Goal: Information Seeking & Learning: Learn about a topic

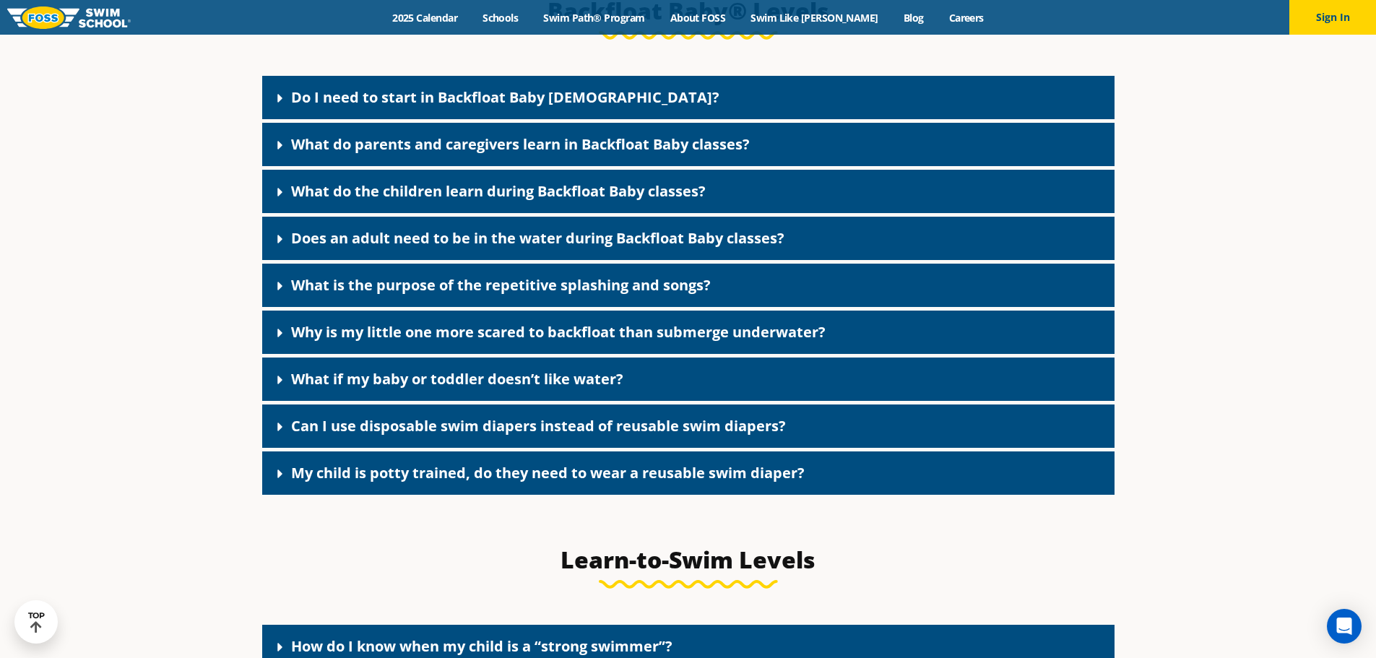
click at [516, 105] on link "Do I need to start in Backfloat Baby [DEMOGRAPHIC_DATA]?" at bounding box center [505, 97] width 428 height 20
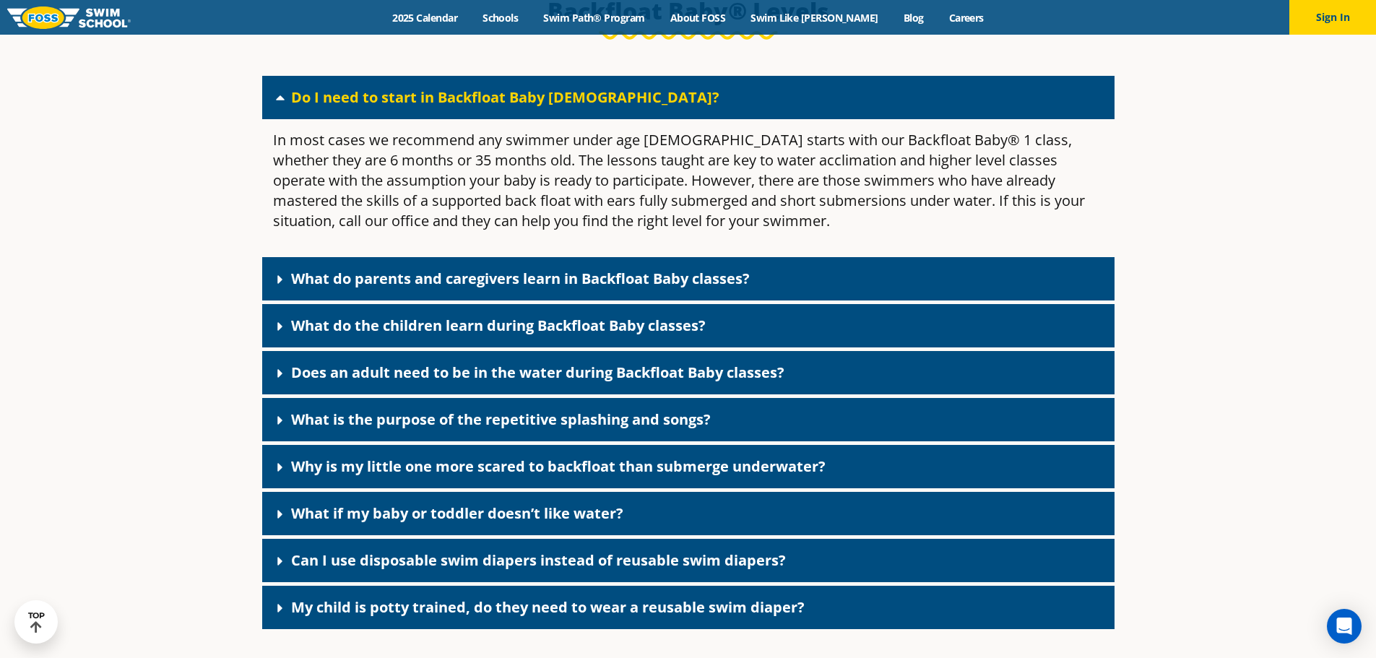
click at [408, 288] on link "What do parents and caregivers learn in Backfloat Baby classes?" at bounding box center [520, 279] width 459 height 20
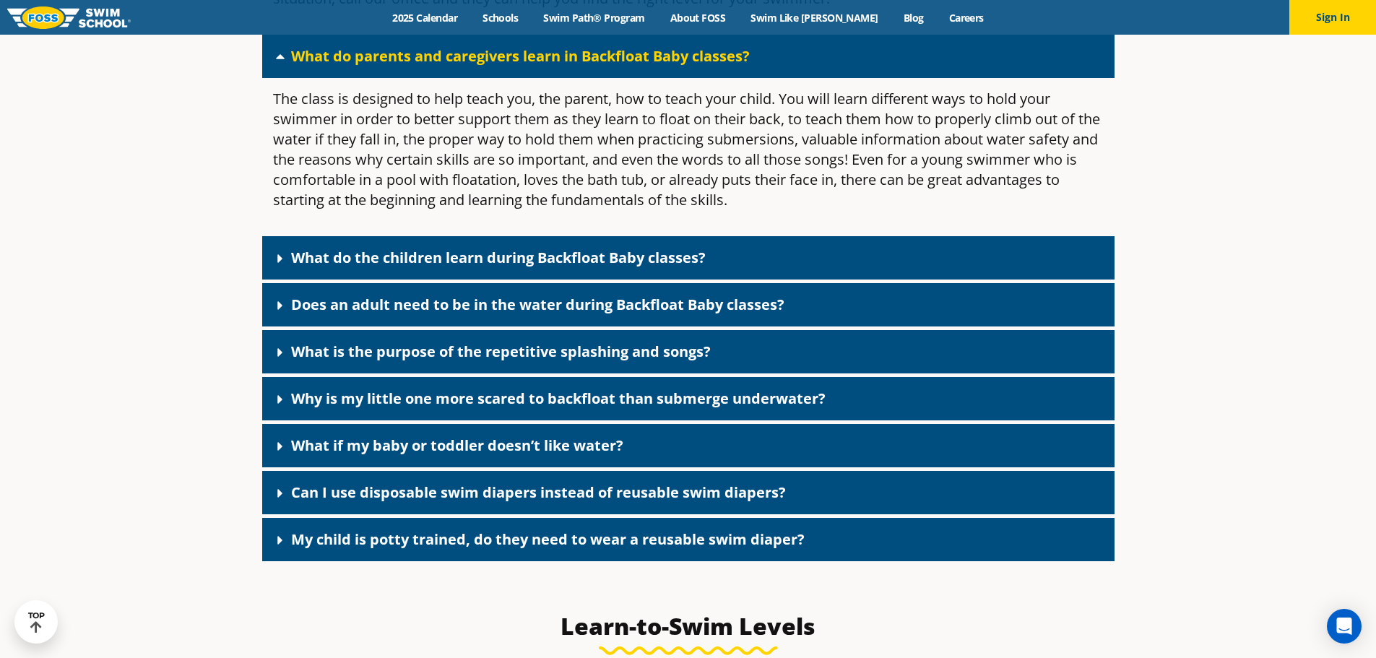
scroll to position [3321, 0]
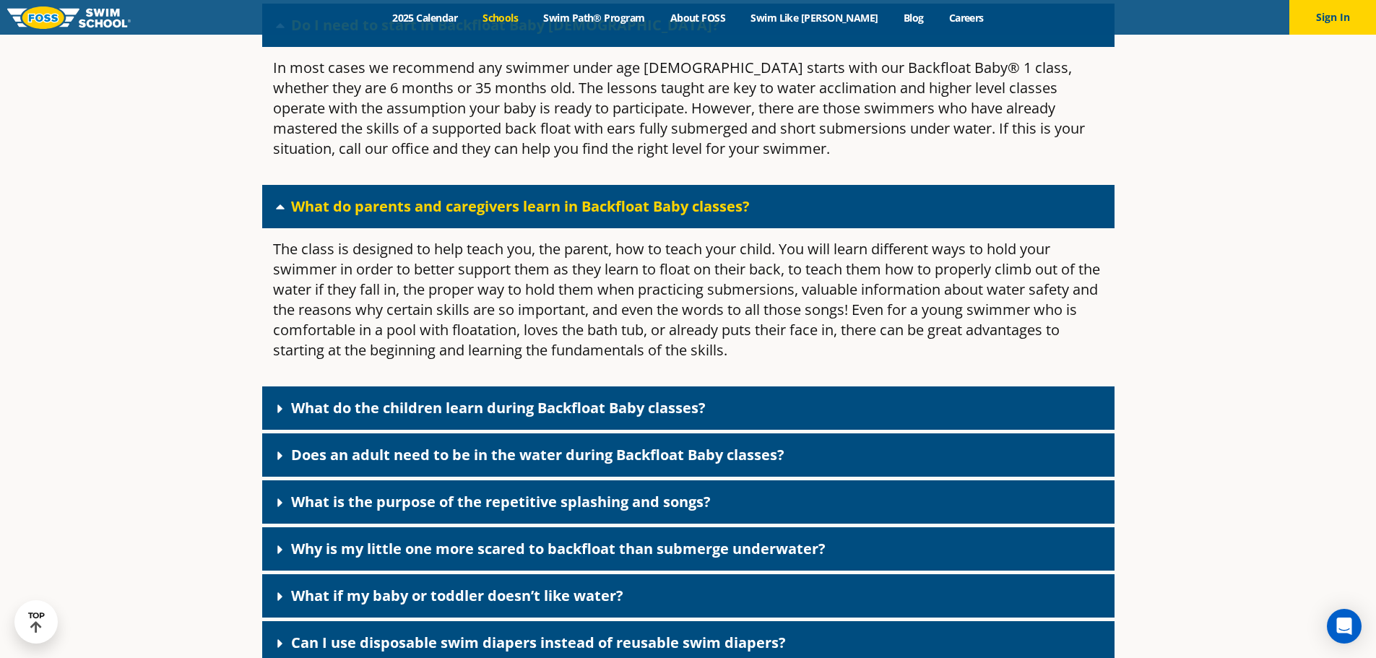
click at [516, 20] on link "Schools" at bounding box center [500, 18] width 61 height 14
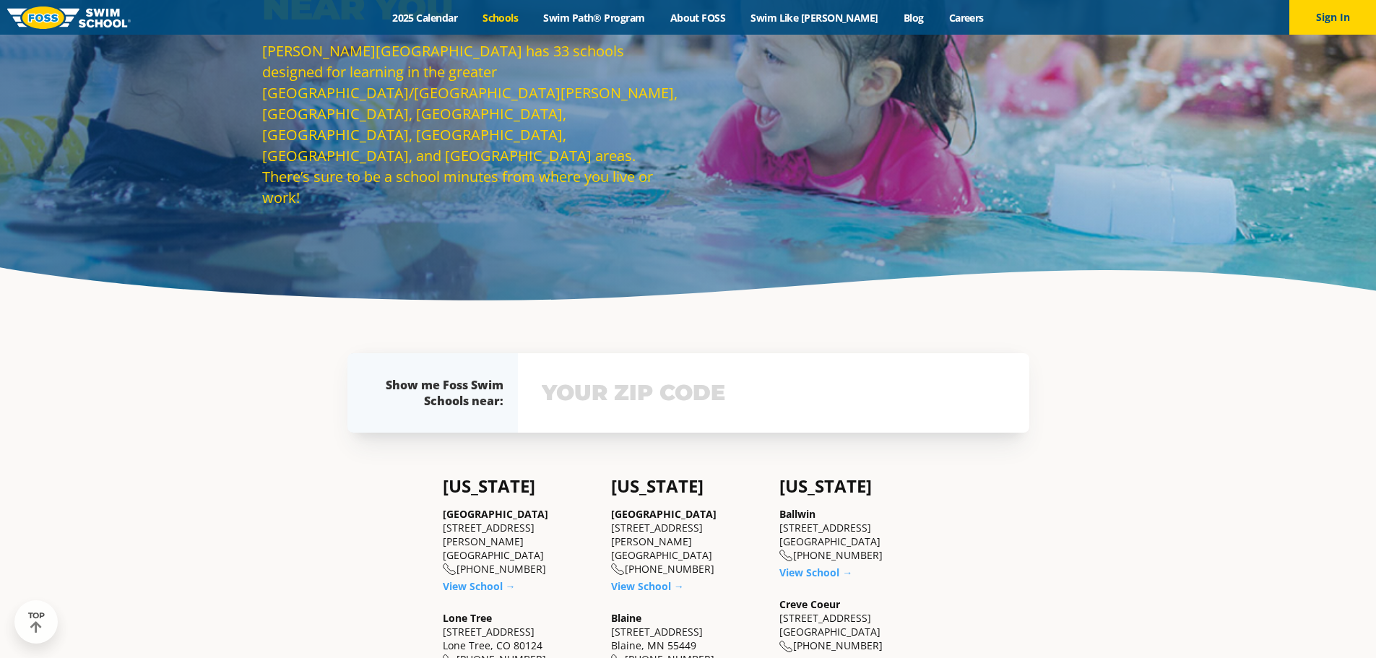
scroll to position [209, 0]
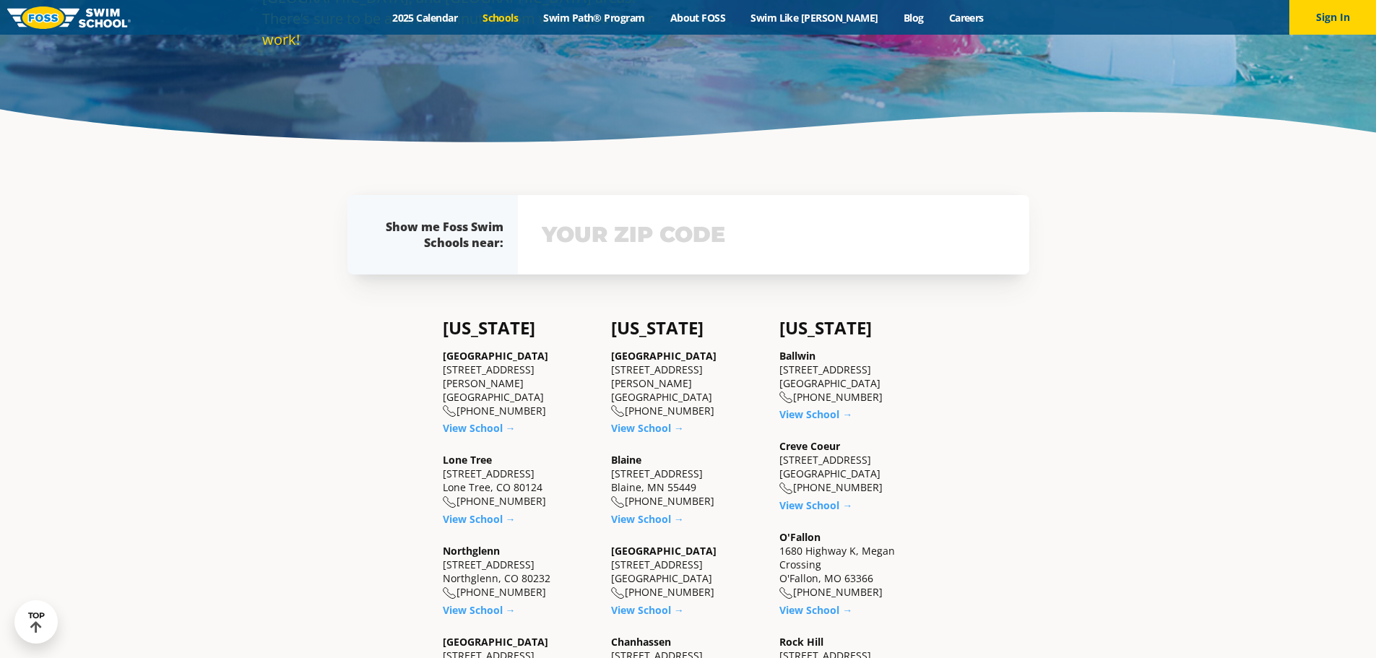
click at [638, 254] on input "text" at bounding box center [773, 235] width 471 height 42
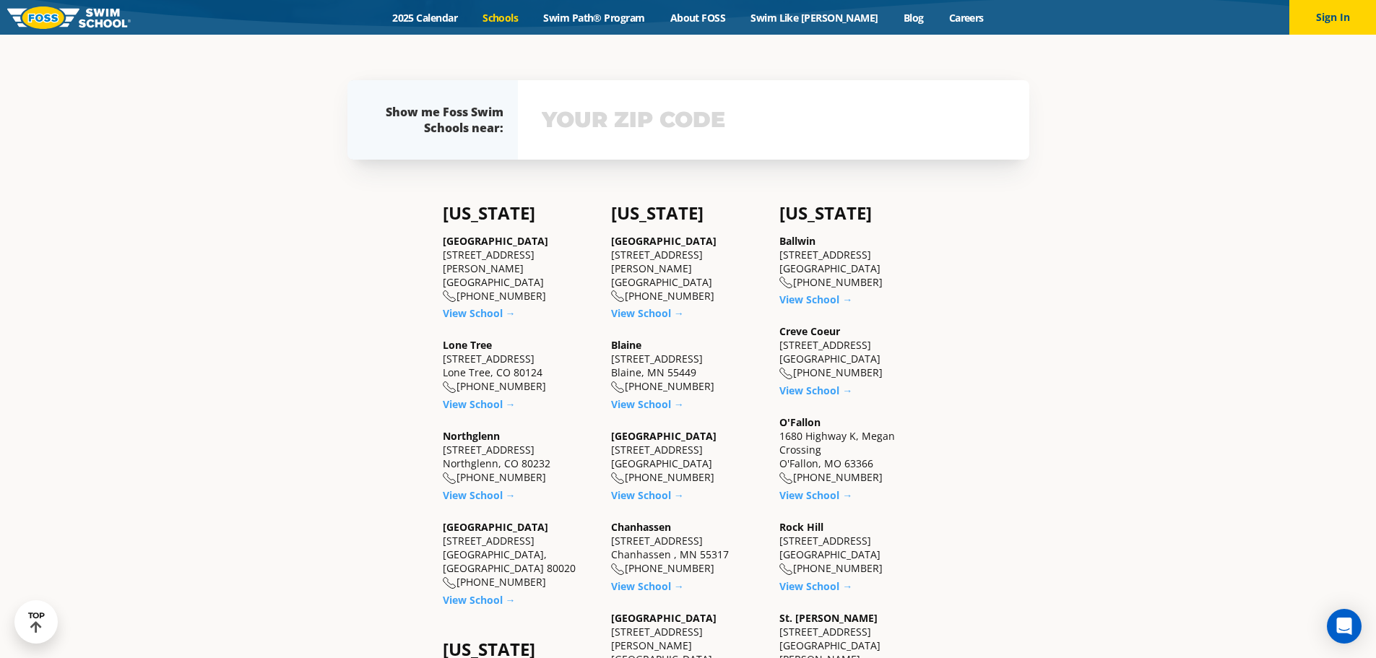
scroll to position [425, 0]
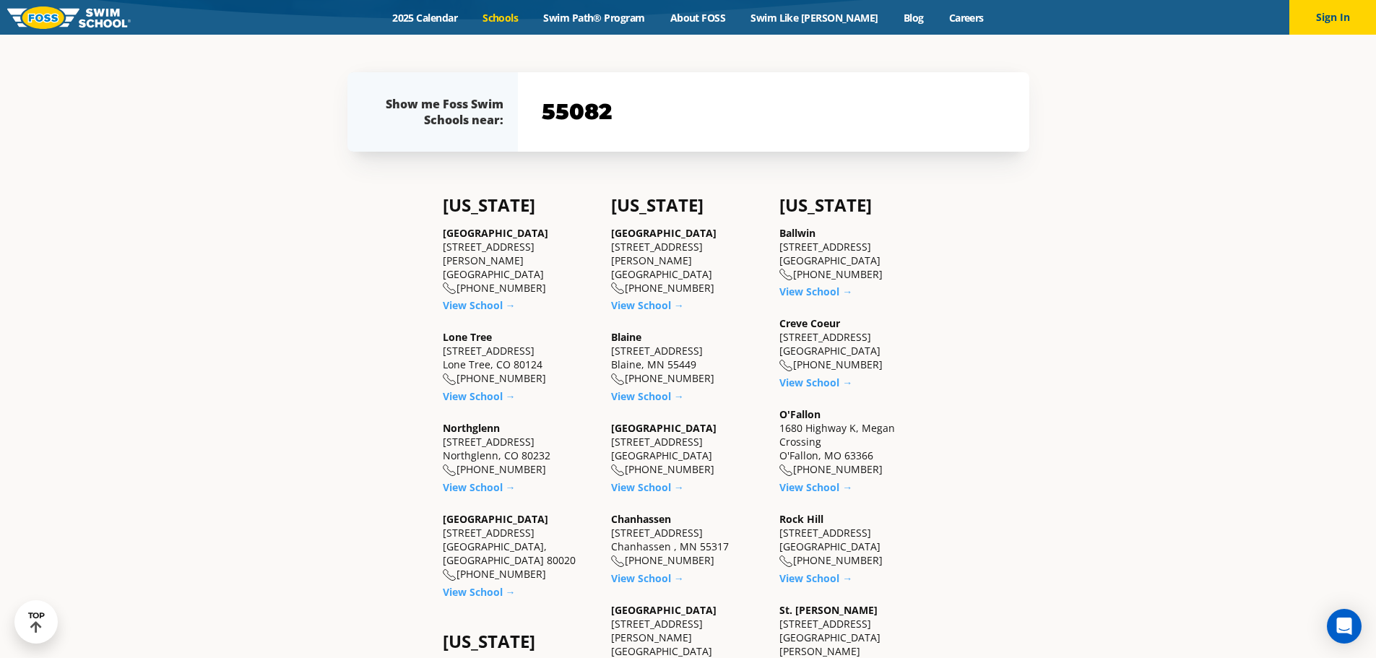
type input "55082"
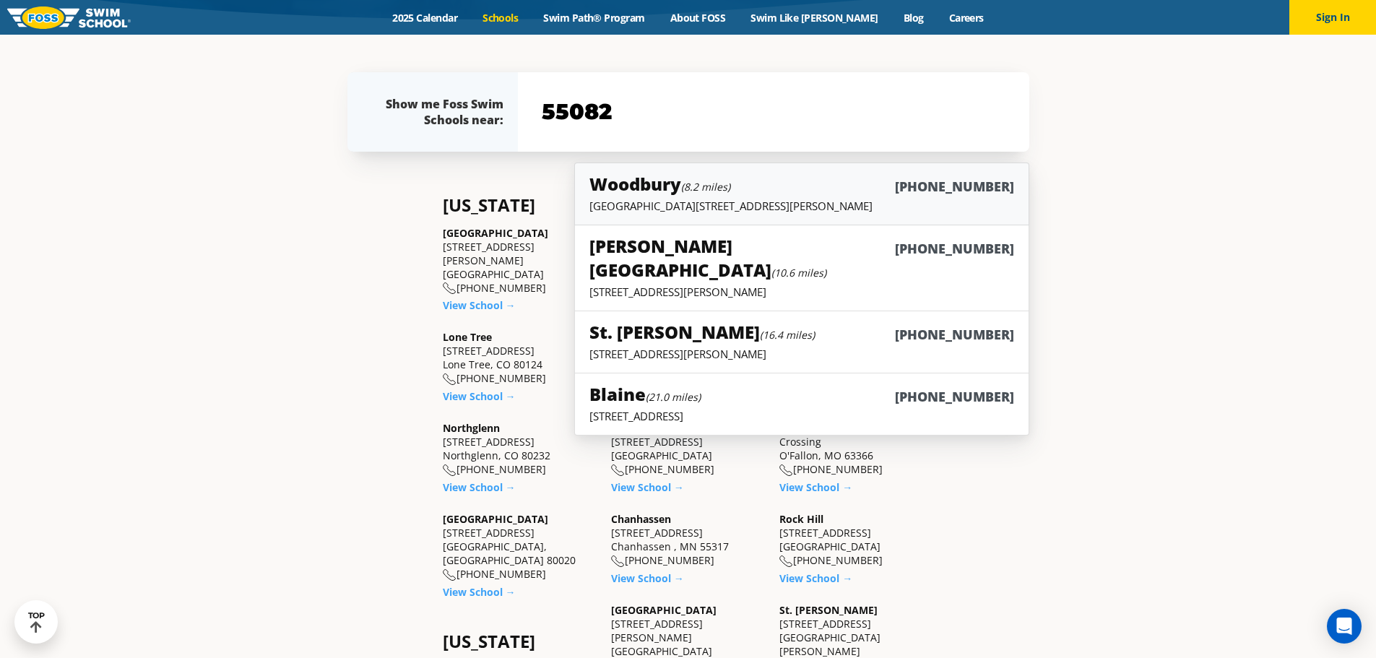
click at [735, 206] on p "[GEOGRAPHIC_DATA][STREET_ADDRESS][PERSON_NAME]" at bounding box center [801, 206] width 424 height 14
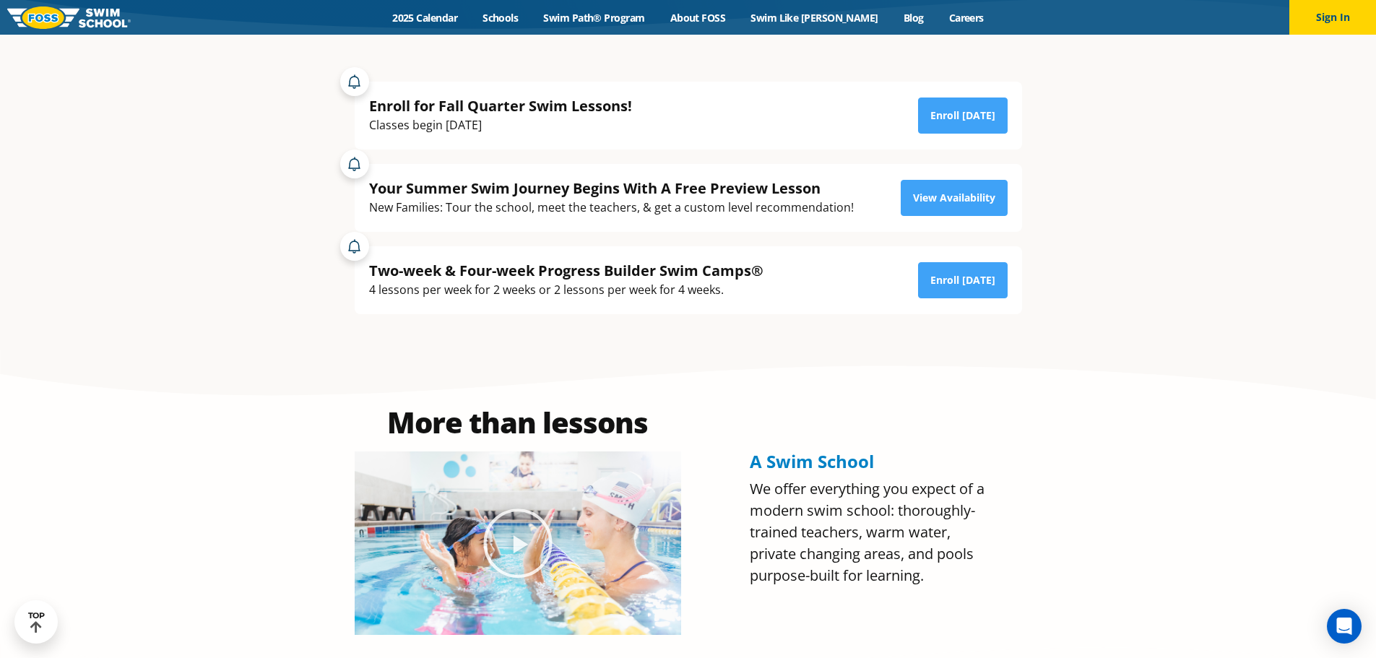
scroll to position [289, 0]
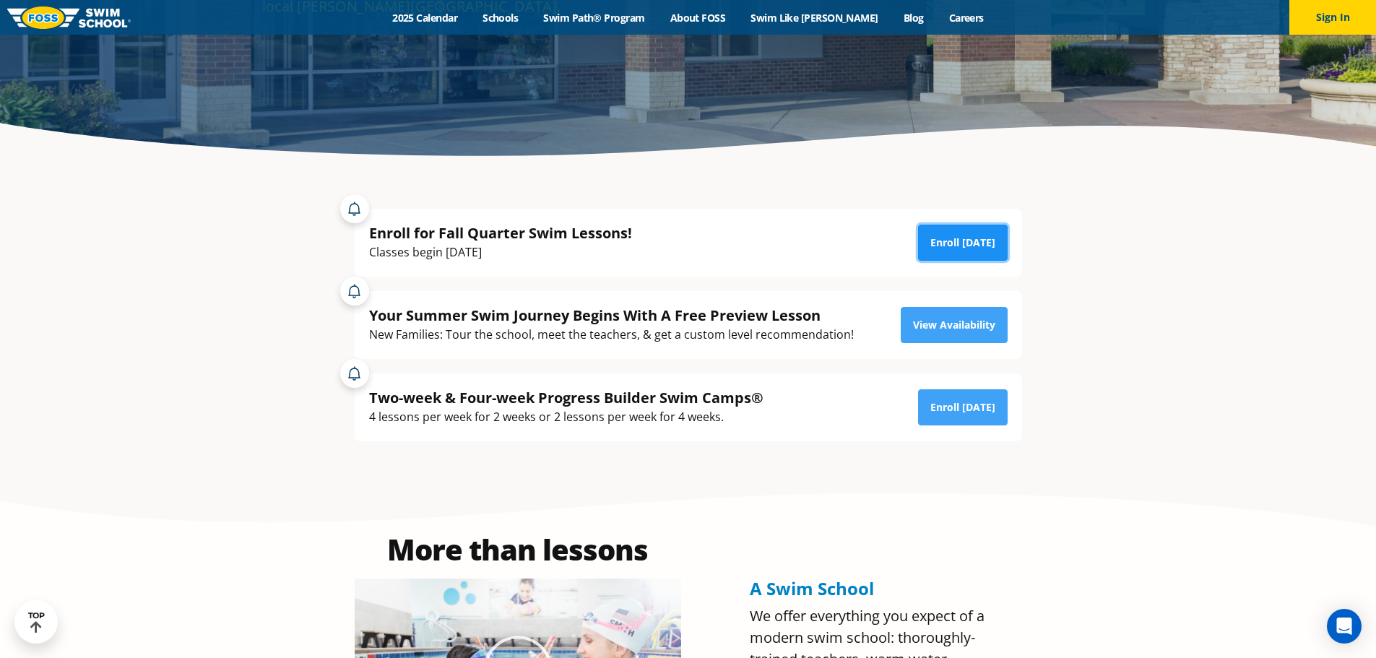
click at [979, 243] on link "Enroll Today" at bounding box center [963, 243] width 90 height 36
